Goal: Information Seeking & Learning: Find specific fact

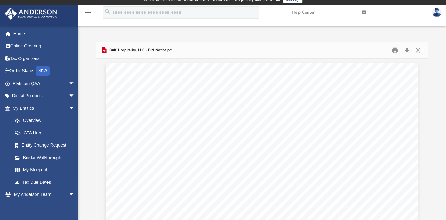
scroll to position [827, 0]
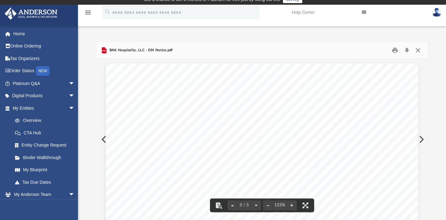
click at [418, 51] on button "Close" at bounding box center [417, 51] width 11 height 10
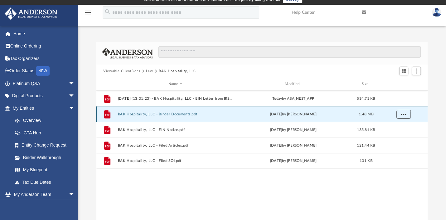
click at [404, 115] on span "More options" at bounding box center [403, 113] width 5 height 3
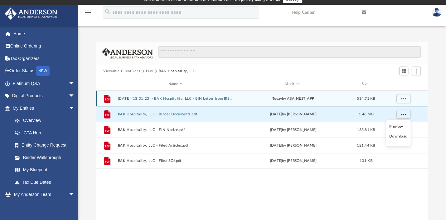
drag, startPoint x: 289, startPoint y: 97, endPoint x: 316, endPoint y: 98, distance: 26.8
click at [315, 98] on div "today by ABA_NEST_APP" at bounding box center [293, 98] width 115 height 6
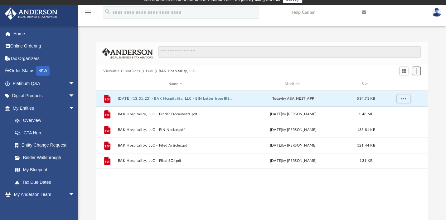
click at [418, 69] on span "Add" at bounding box center [416, 70] width 5 height 5
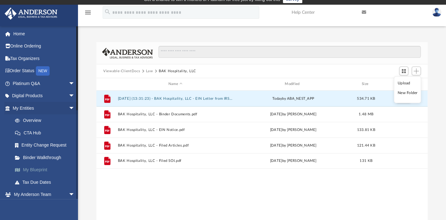
click at [44, 169] on link "My Blueprint" at bounding box center [46, 169] width 75 height 12
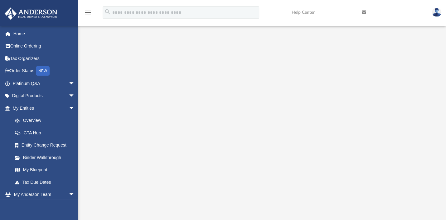
scroll to position [89, 0]
click at [56, 146] on link "Entity Change Request" at bounding box center [46, 145] width 75 height 12
click at [31, 167] on link "My Blueprint" at bounding box center [46, 169] width 75 height 12
click at [36, 181] on link "Tax Due Dates" at bounding box center [46, 182] width 75 height 12
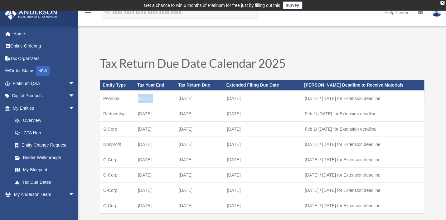
drag, startPoint x: 139, startPoint y: 97, endPoint x: 180, endPoint y: 99, distance: 40.6
click at [180, 99] on tr "Personal [DATE] [DATE] October [DATE] 1 / [DATE] for Extension deadline" at bounding box center [262, 98] width 324 height 16
click at [33, 57] on link "Tax Organizers" at bounding box center [44, 58] width 80 height 12
click at [44, 34] on link "Home" at bounding box center [44, 33] width 80 height 12
click at [36, 46] on link "Online Ordering" at bounding box center [44, 46] width 80 height 12
